Goal: Navigation & Orientation: Find specific page/section

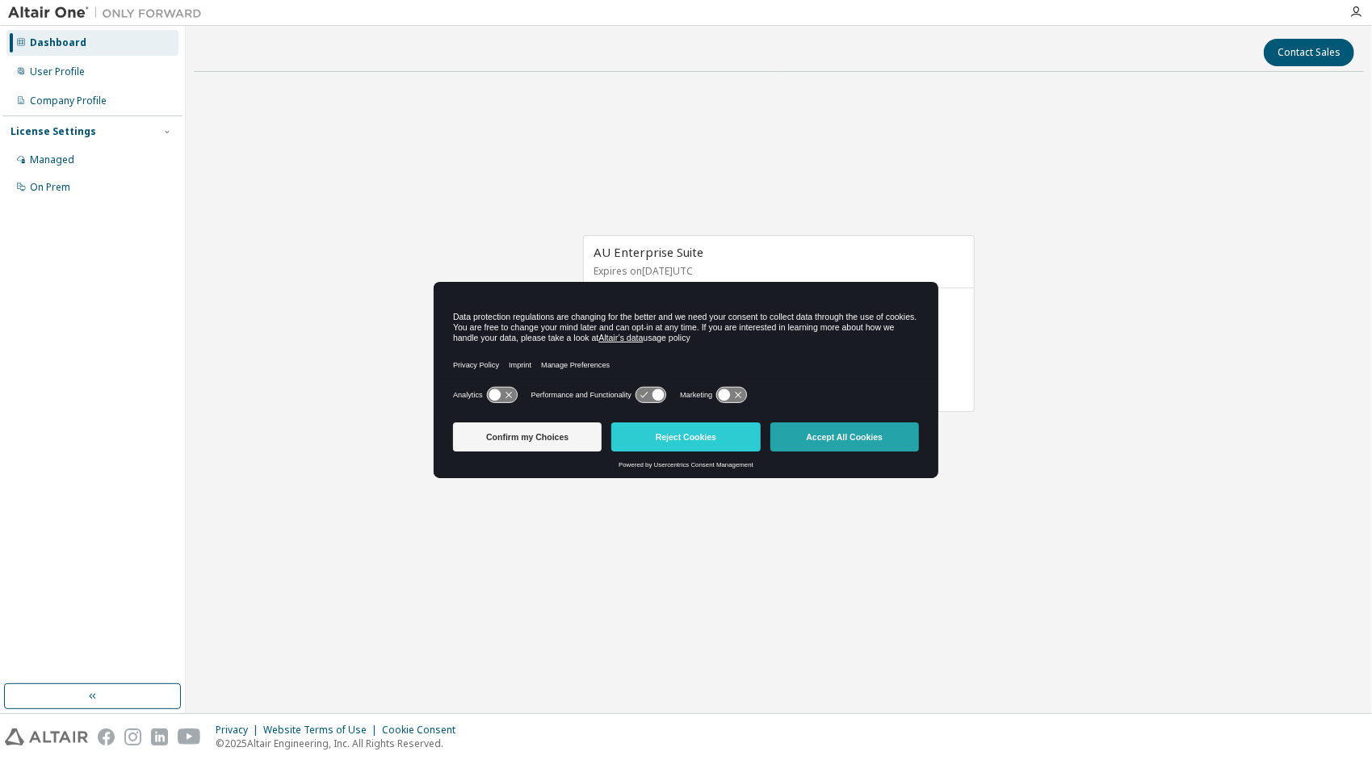
click at [887, 438] on button "Accept All Cookies" at bounding box center [844, 436] width 149 height 29
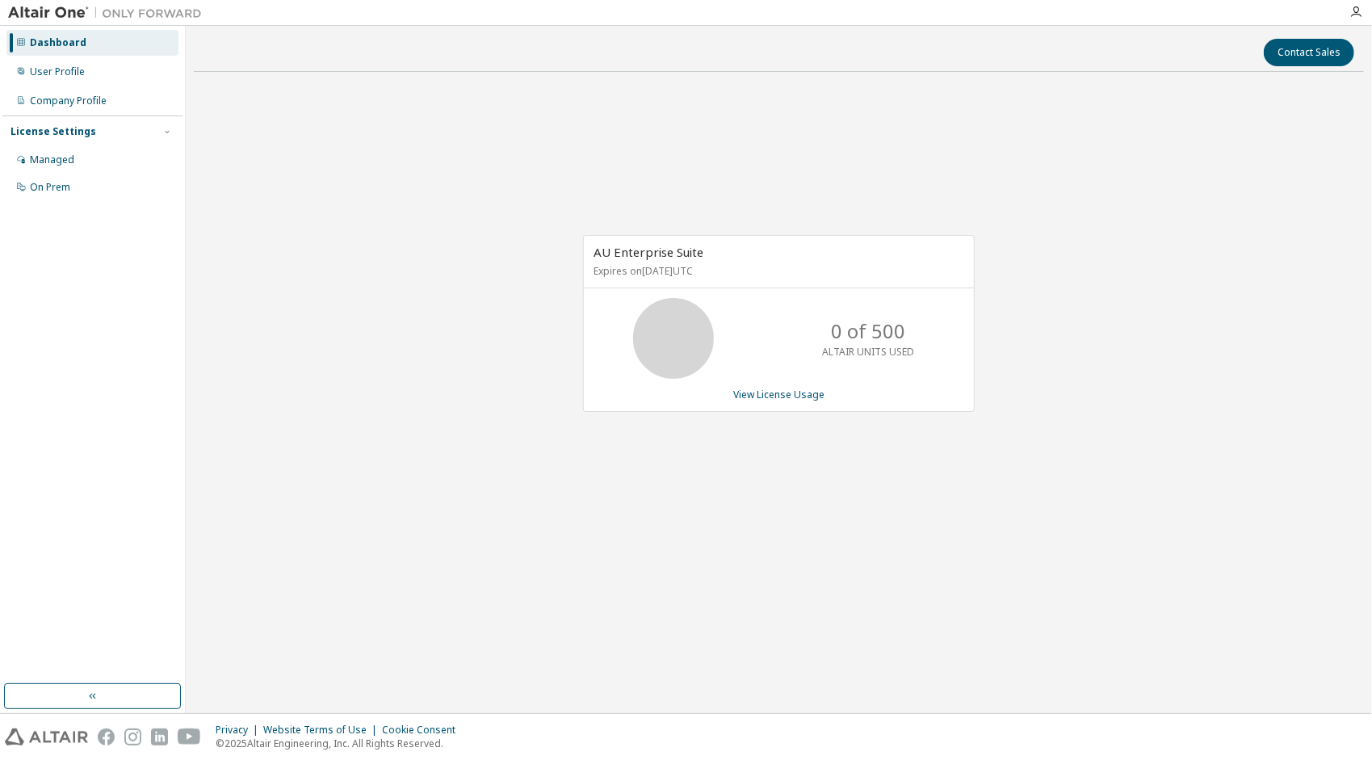
click at [714, 328] on icon at bounding box center [673, 338] width 97 height 81
click at [857, 347] on p "ALTAIR UNITS USED" at bounding box center [868, 352] width 92 height 14
click at [789, 401] on div "AU Enterprise Suite Expires on [DATE] UTC 0 of 500 ALTAIR UNITS USED View Licen…" at bounding box center [779, 323] width 392 height 177
click at [791, 392] on link "View License Usage" at bounding box center [778, 395] width 91 height 14
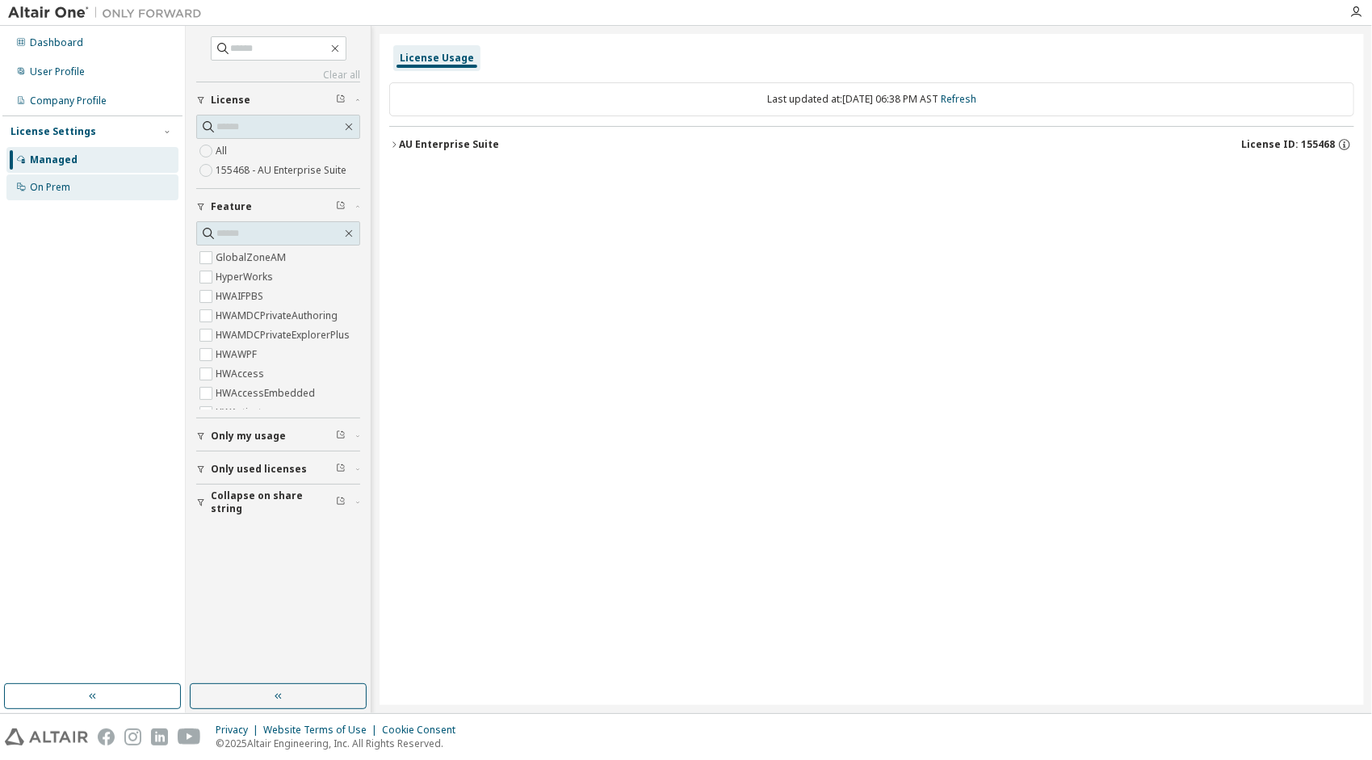
click at [103, 187] on div "On Prem" at bounding box center [92, 187] width 172 height 26
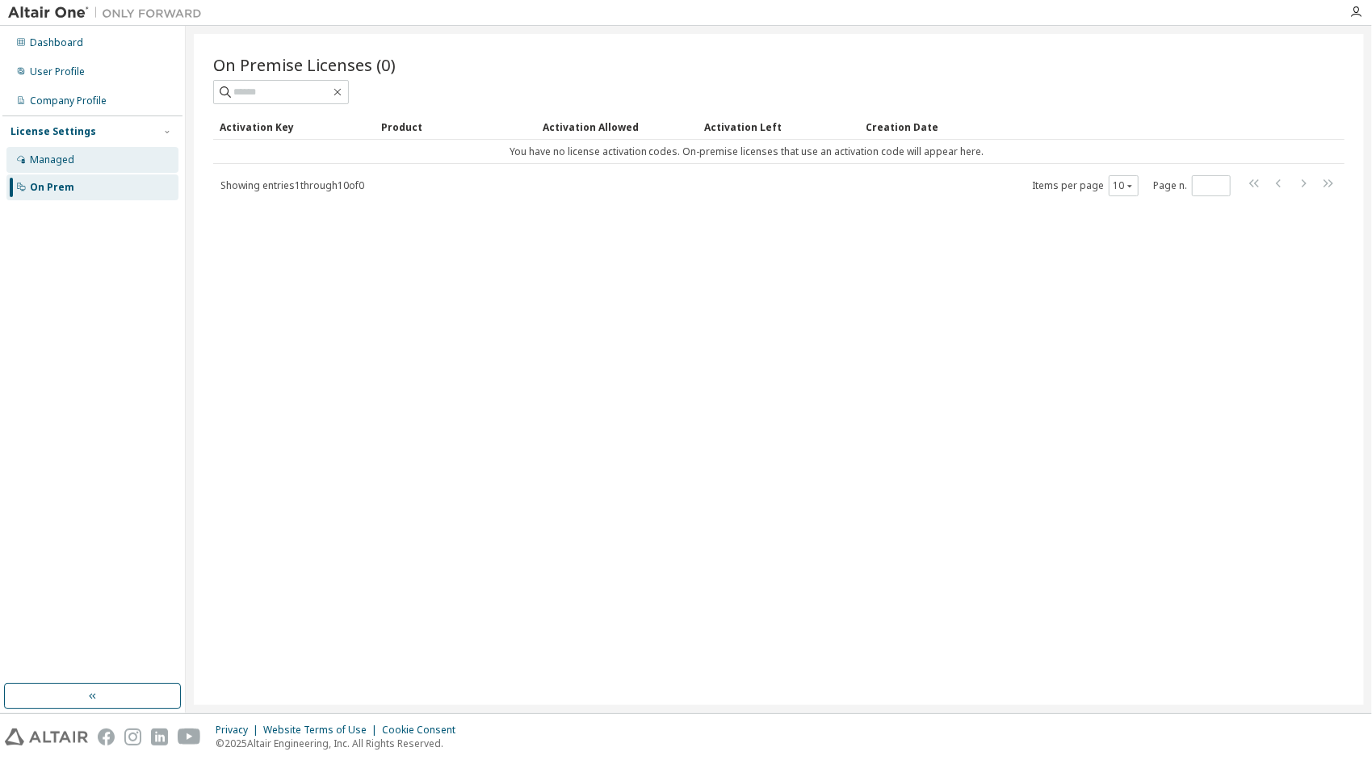
click at [87, 166] on div "Managed" at bounding box center [92, 160] width 172 height 26
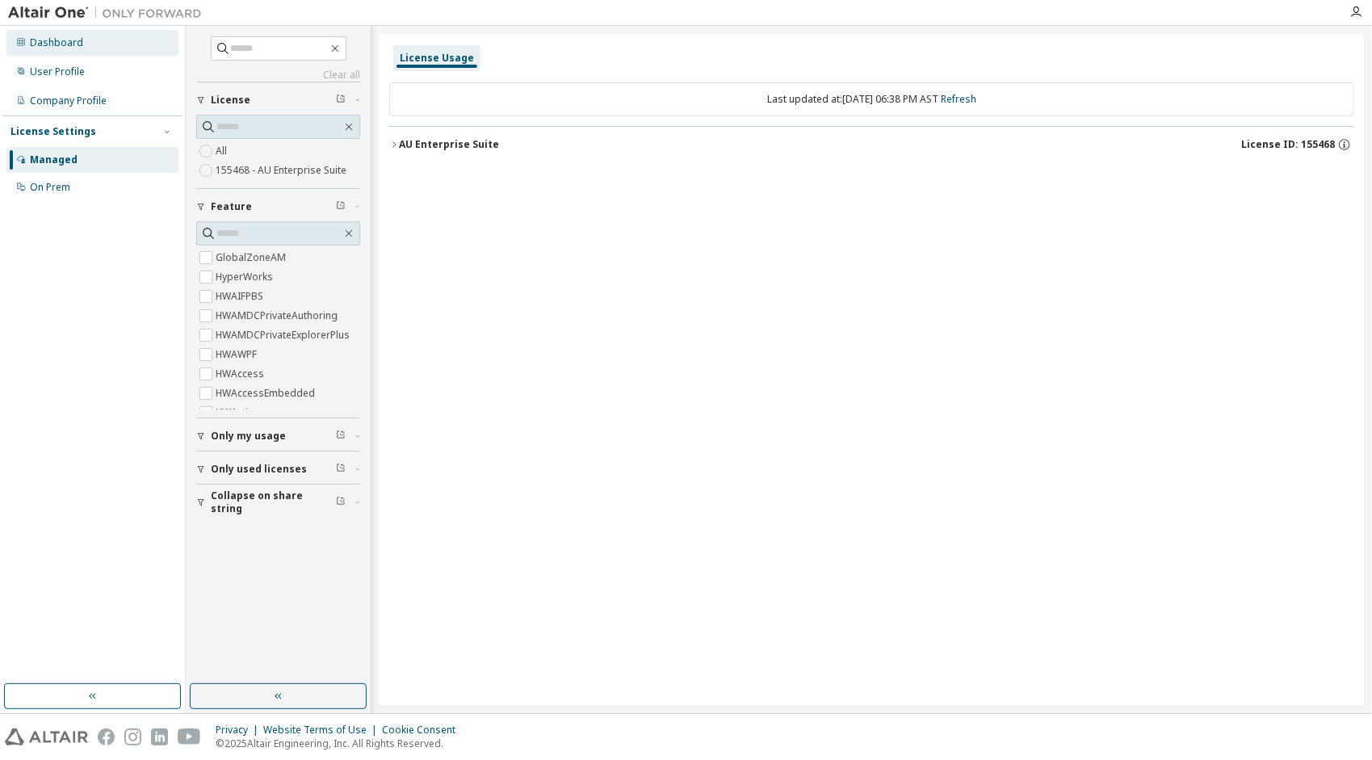
click at [110, 50] on div "Dashboard" at bounding box center [92, 43] width 172 height 26
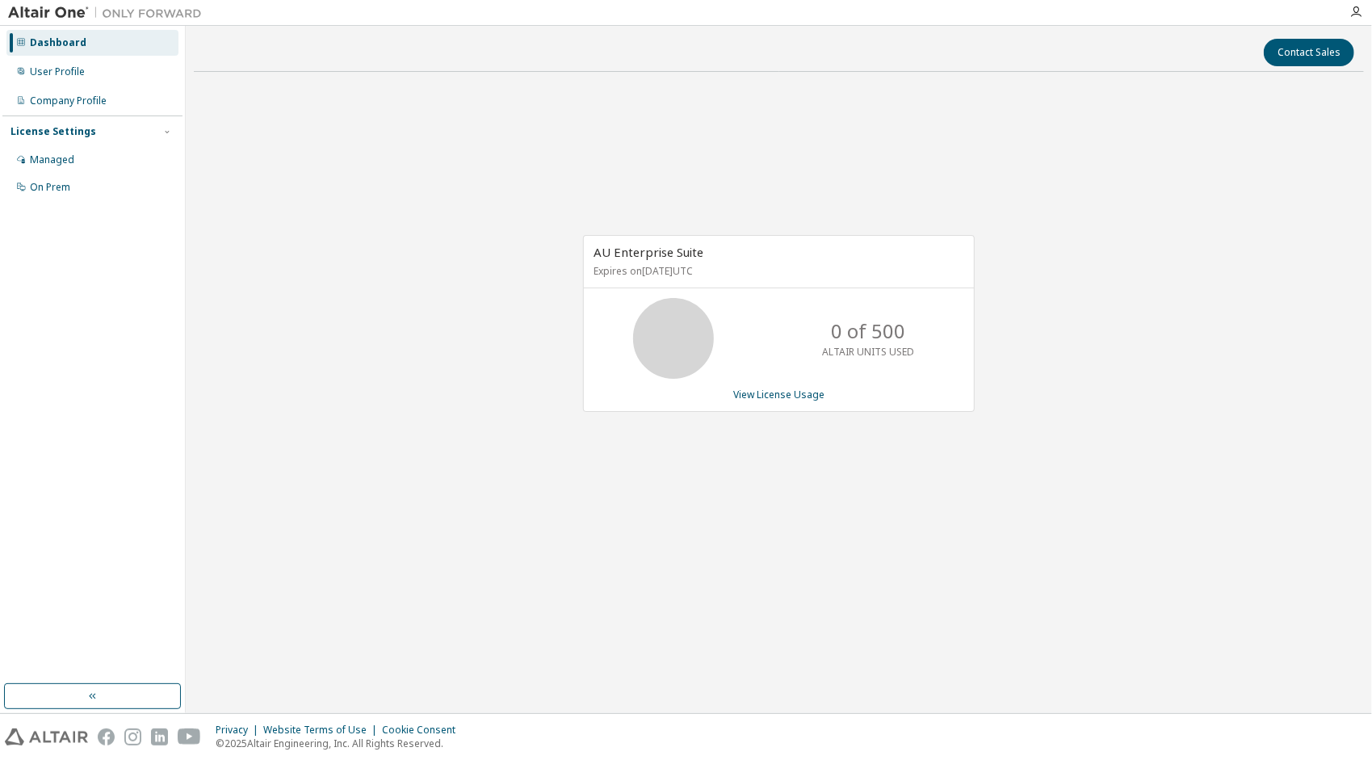
click at [677, 318] on icon at bounding box center [673, 338] width 40 height 40
drag, startPoint x: 761, startPoint y: 392, endPoint x: 912, endPoint y: 248, distance: 208.5
click at [912, 248] on div "AU Enterprise Suite Expires on [DATE] UTC 0 of 500 ALTAIR UNITS USED View Licen…" at bounding box center [779, 323] width 392 height 177
click at [79, 73] on div "User Profile" at bounding box center [57, 71] width 55 height 13
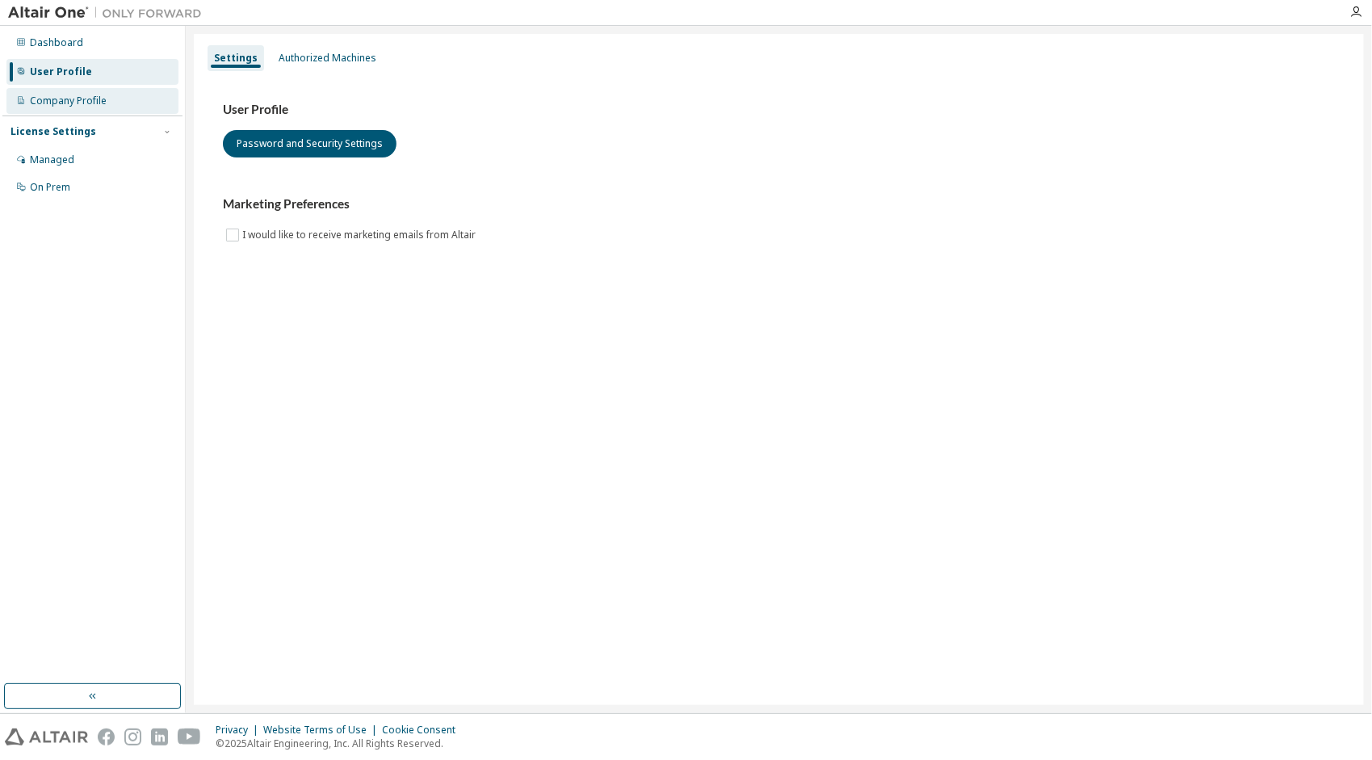
click at [92, 94] on div "Company Profile" at bounding box center [92, 101] width 172 height 26
